Goal: Task Accomplishment & Management: Use online tool/utility

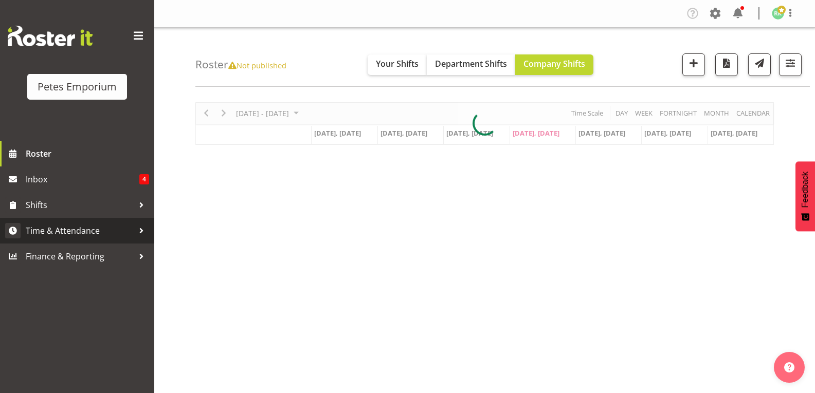
click at [86, 232] on span "Time & Attendance" at bounding box center [80, 230] width 108 height 15
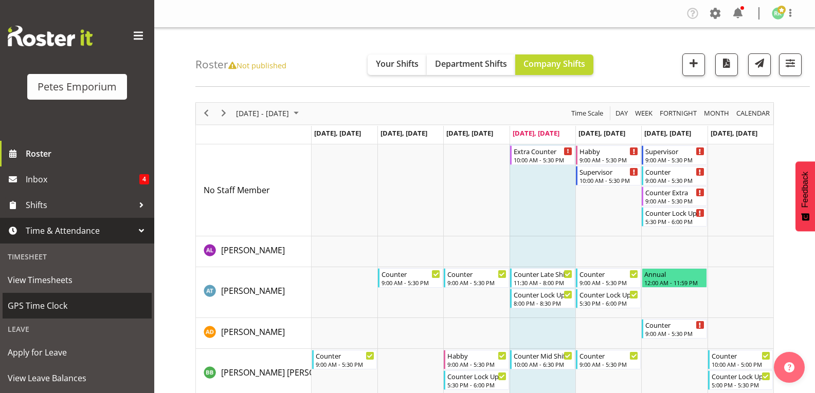
click at [56, 307] on span "GPS Time Clock" at bounding box center [77, 305] width 139 height 15
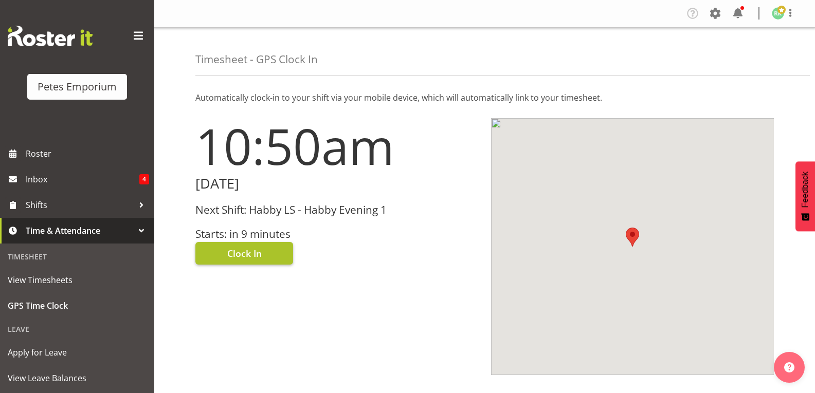
click at [264, 255] on button "Clock In" at bounding box center [244, 253] width 98 height 23
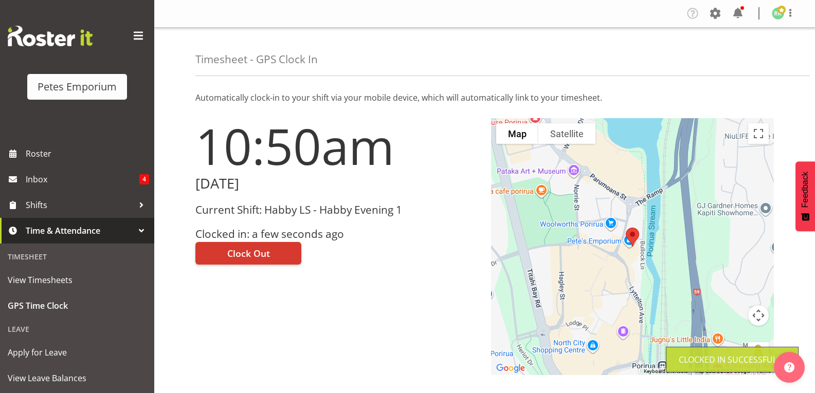
click at [777, 18] on img at bounding box center [778, 13] width 12 height 12
click at [737, 58] on link "Log Out" at bounding box center [747, 54] width 99 height 19
